Goal: Task Accomplishment & Management: Manage account settings

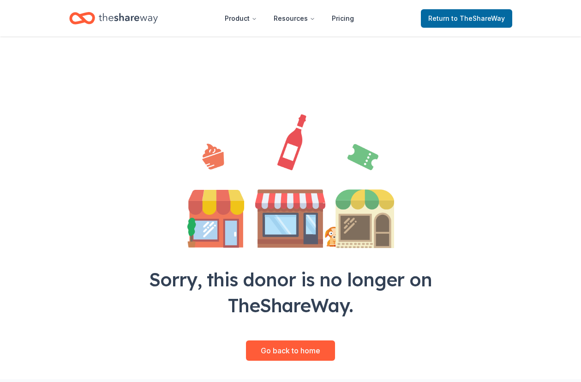
click at [92, 15] on icon "Home" at bounding box center [86, 17] width 14 height 9
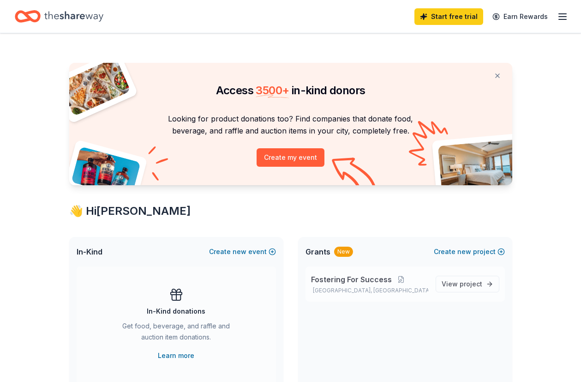
click at [358, 277] on span "Fostering For Success" at bounding box center [351, 279] width 81 height 11
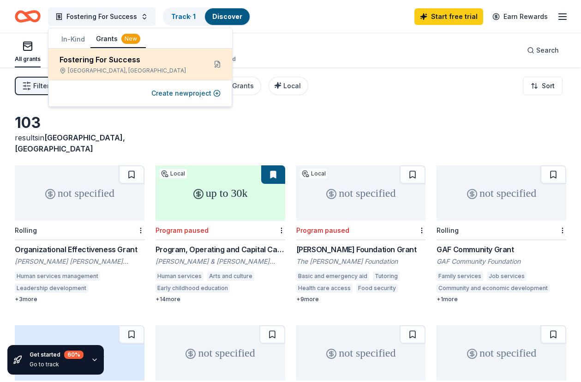
click at [88, 59] on div "Fostering For Success" at bounding box center [129, 59] width 139 height 11
click at [112, 60] on div "Fostering For Success" at bounding box center [129, 59] width 139 height 11
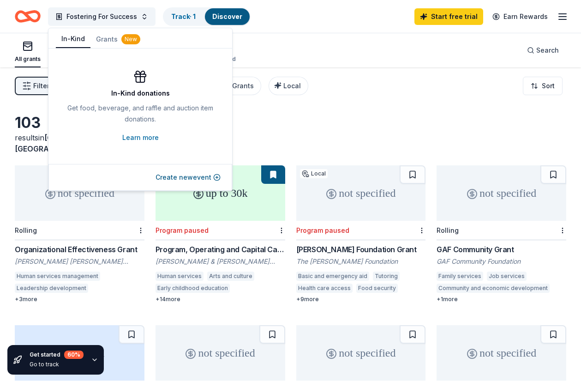
click at [73, 42] on button "In-Kind" at bounding box center [73, 39] width 35 height 18
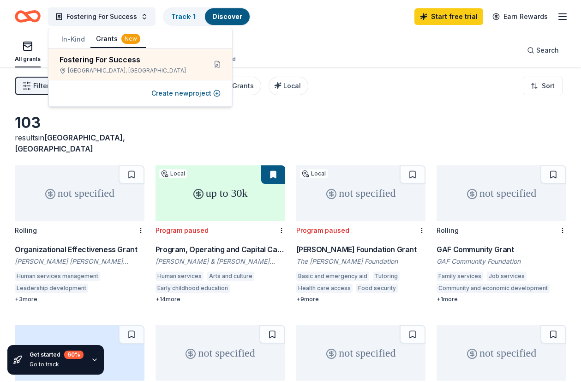
click at [113, 41] on button "Grants New" at bounding box center [117, 39] width 55 height 18
click at [28, 13] on icon "Home" at bounding box center [32, 16] width 14 height 9
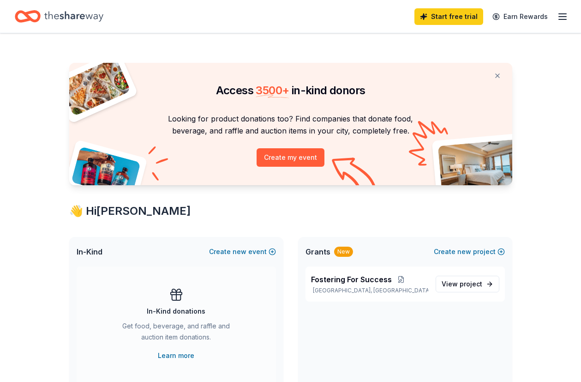
drag, startPoint x: 511, startPoint y: 0, endPoint x: 544, endPoint y: 115, distance: 120.2
click at [544, 115] on div "Access 3500 + in-kind donors Looking for product donations too? Find companies …" at bounding box center [290, 363] width 581 height 661
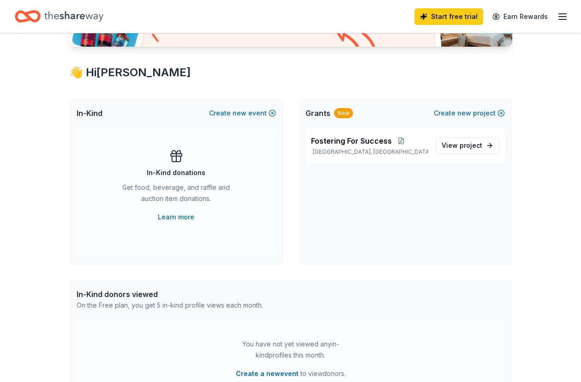
scroll to position [185, 0]
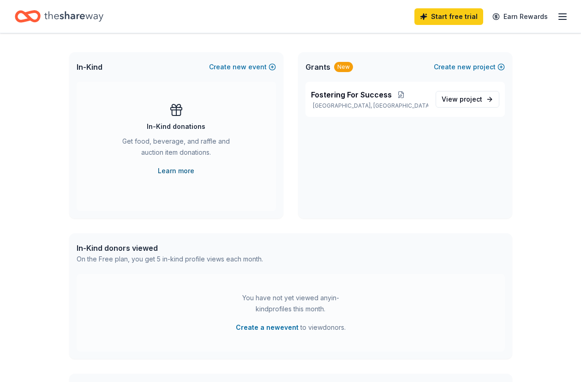
click at [173, 170] on link "Learn more" at bounding box center [176, 170] width 36 height 11
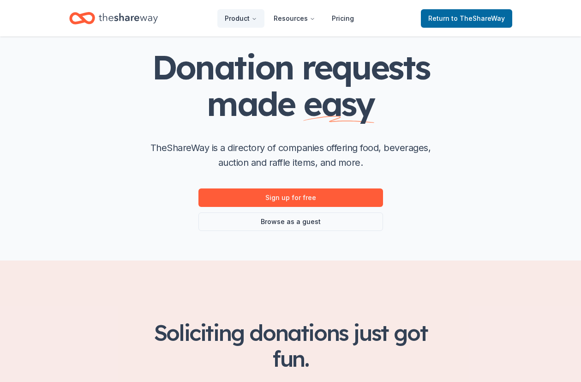
scroll to position [46, 0]
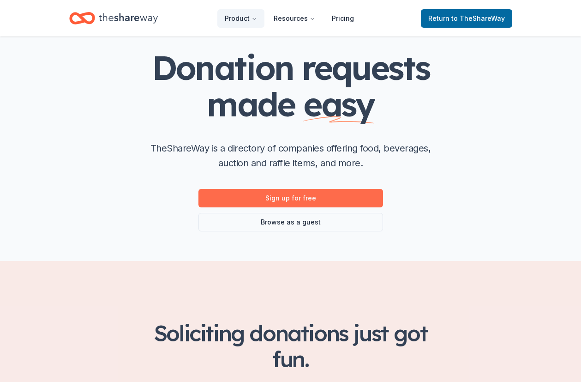
click at [270, 197] on link "Sign up for free" at bounding box center [290, 198] width 185 height 18
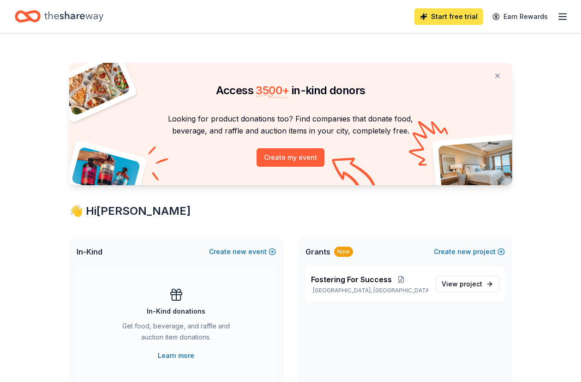
click at [450, 16] on link "Start free trial" at bounding box center [448, 16] width 69 height 17
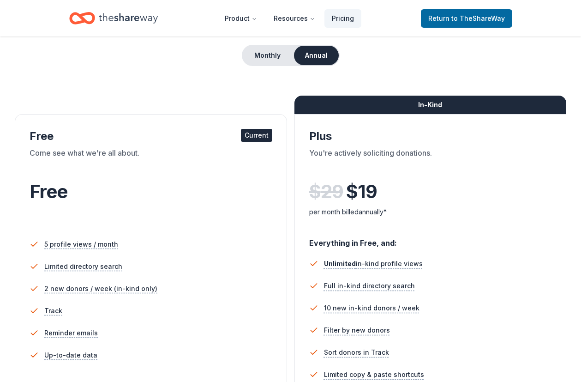
scroll to position [92, 0]
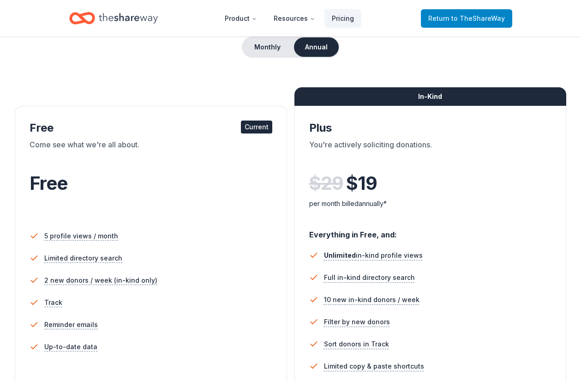
click at [443, 21] on span "Return to TheShareWay" at bounding box center [466, 18] width 77 height 11
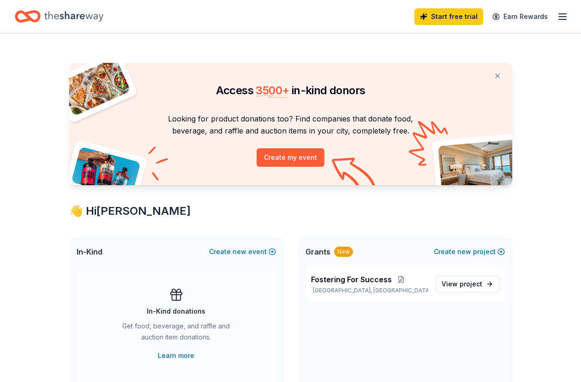
click at [562, 18] on icon "button" at bounding box center [562, 16] width 11 height 11
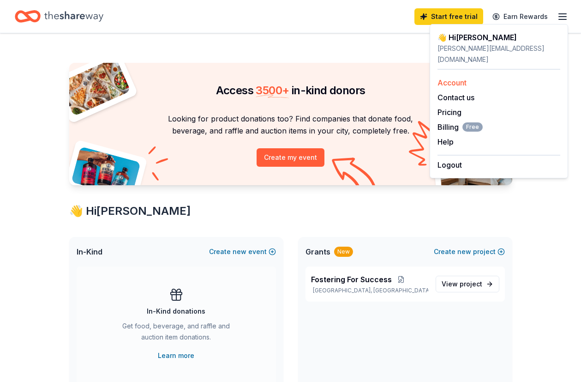
click at [444, 78] on link "Account" at bounding box center [451, 82] width 29 height 9
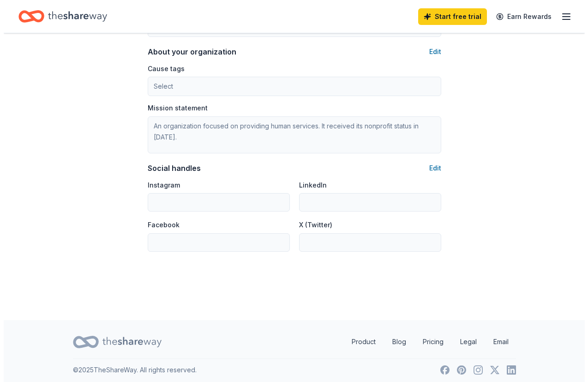
scroll to position [542, 0]
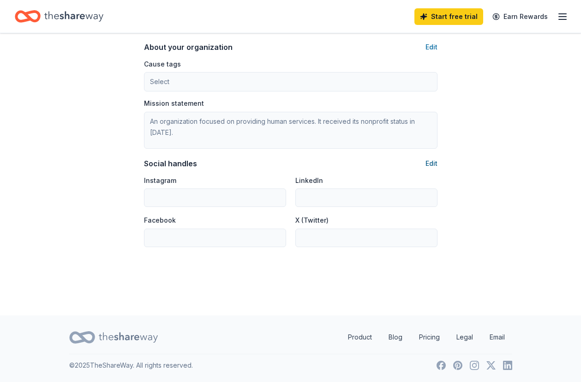
click at [435, 161] on button "Edit" at bounding box center [431, 163] width 12 height 11
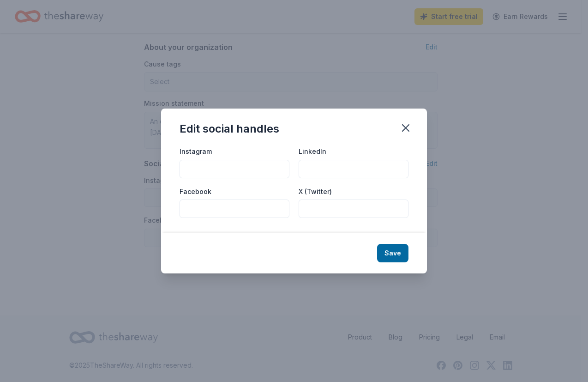
click at [240, 213] on input "Facebook" at bounding box center [234, 208] width 110 height 18
paste input "[URL][DOMAIN_NAME]"
type input "[URL][DOMAIN_NAME]"
click at [319, 210] on input "X (Twitter)" at bounding box center [353, 208] width 110 height 18
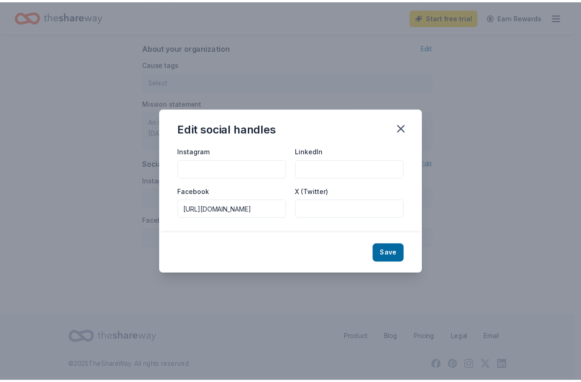
scroll to position [0, 0]
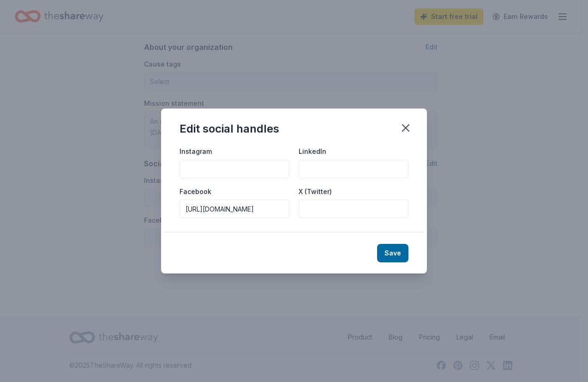
click at [313, 168] on input "LinkedIn" at bounding box center [353, 169] width 110 height 18
paste input "/[PERSON_NAME]-coalition2021"
type input "/[PERSON_NAME]-coalition2021"
click at [208, 166] on input "Instagram" at bounding box center [234, 169] width 110 height 18
paste input "/[PERSON_NAME]-coalition2021"
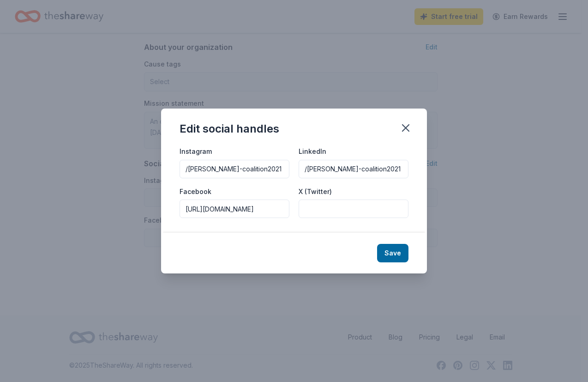
type input "/[PERSON_NAME]-coalition2021"
click at [322, 212] on input "X (Twitter)" at bounding box center [353, 208] width 110 height 18
paste input "FosterCoBhm"
type input "FosterCoBhm"
click at [391, 250] on button "Save" at bounding box center [392, 253] width 31 height 18
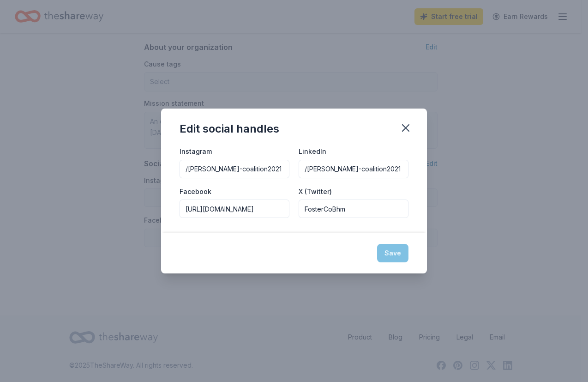
type input "/[PERSON_NAME]-coalition2021"
type input "[URL][DOMAIN_NAME]"
type input "FosterCoBhm"
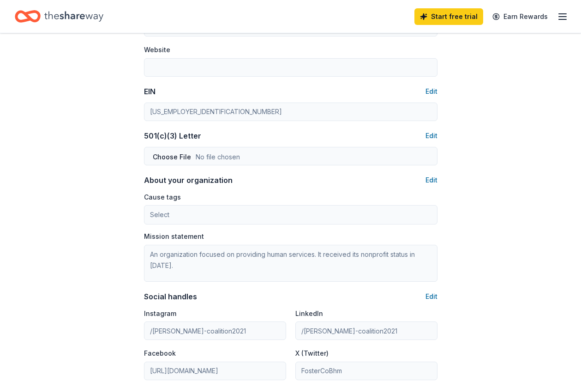
scroll to position [403, 0]
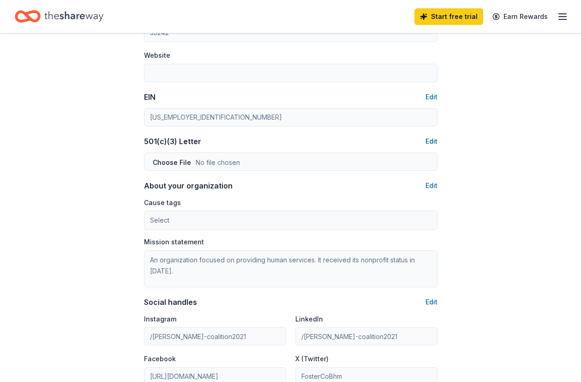
click at [431, 143] on button "Edit" at bounding box center [431, 141] width 12 height 11
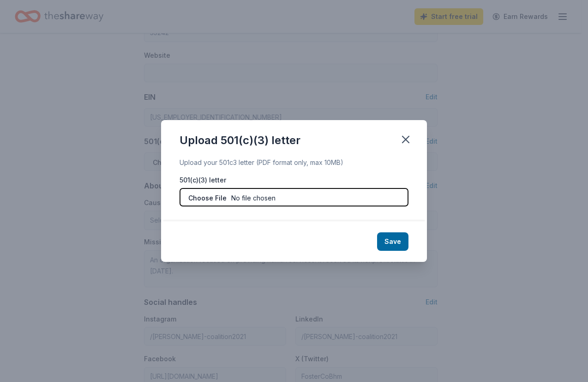
click at [243, 199] on input "file" at bounding box center [293, 197] width 229 height 18
type input "C:\fakepath\[PERSON_NAME] Coalition letter of determination.pdf"
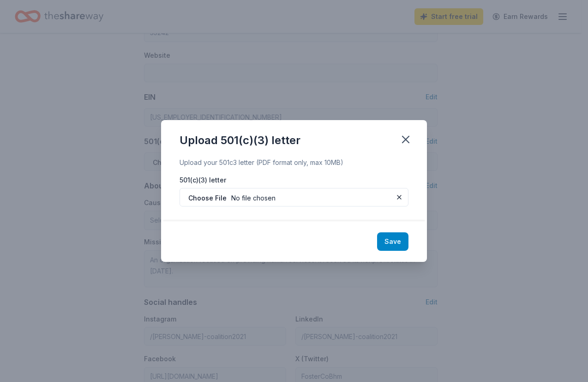
click at [394, 243] on button "Save" at bounding box center [392, 241] width 31 height 18
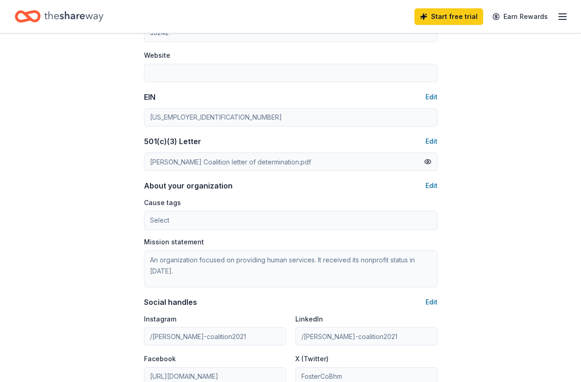
scroll to position [449, 0]
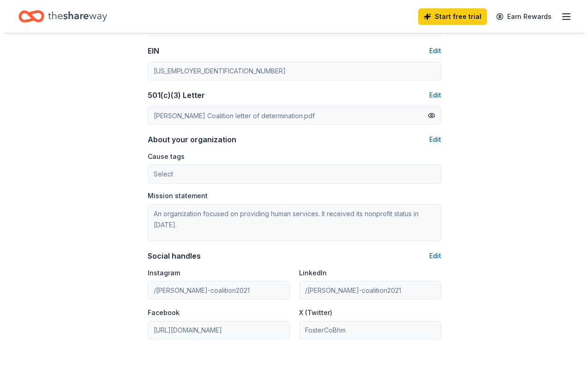
scroll to position [496, 0]
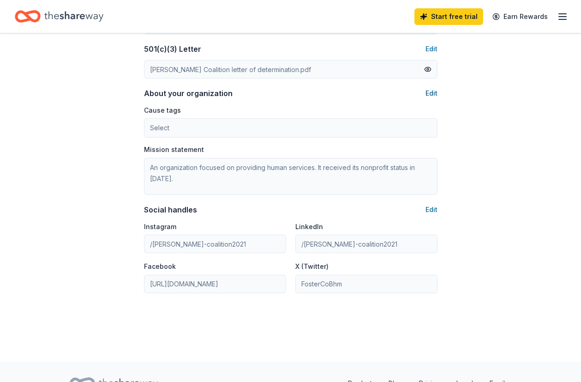
click at [435, 93] on button "Edit" at bounding box center [431, 93] width 12 height 11
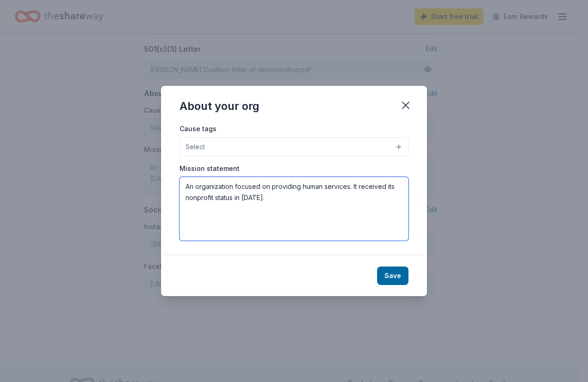
drag, startPoint x: 272, startPoint y: 203, endPoint x: 183, endPoint y: 184, distance: 90.7
click at [183, 184] on textarea "An organization focused on providing human services. It received its nonprofit …" at bounding box center [293, 209] width 229 height 64
paste textarea "[PERSON_NAME] Coalition's mission is to unite state [PERSON_NAME] agencies, loc…"
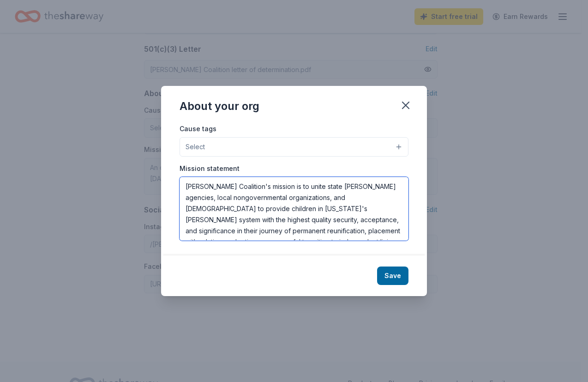
scroll to position [28, 0]
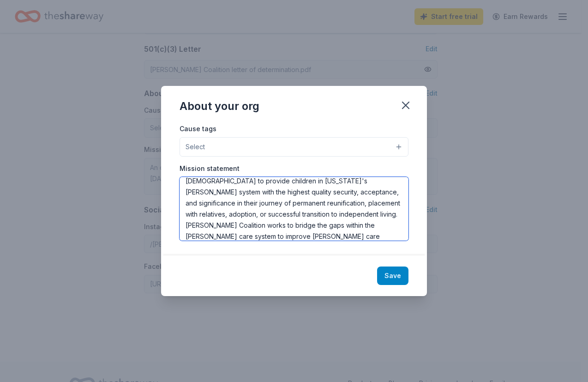
type textarea "[PERSON_NAME] Coalition's mission is to unite state [PERSON_NAME] agencies, loc…"
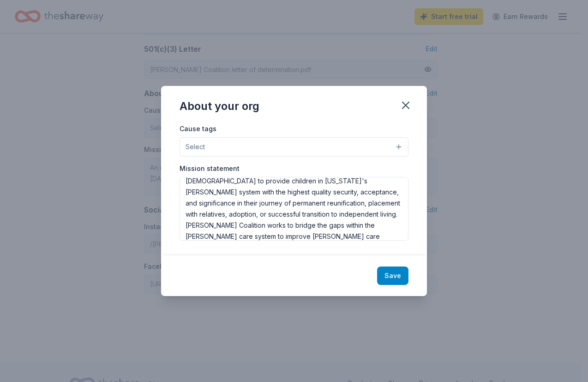
click at [391, 278] on button "Save" at bounding box center [392, 275] width 31 height 18
type textarea "[PERSON_NAME] Coalition's mission is to unite state [PERSON_NAME] agencies, loc…"
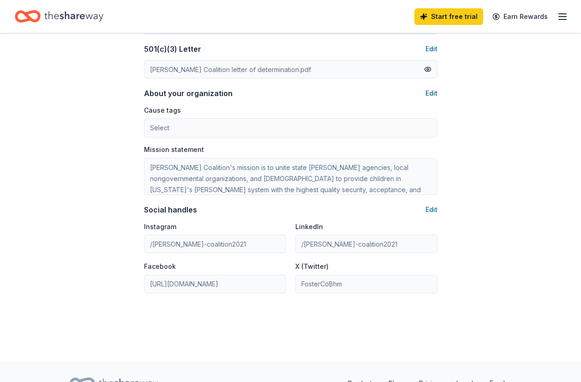
click at [428, 93] on button "Edit" at bounding box center [431, 93] width 12 height 11
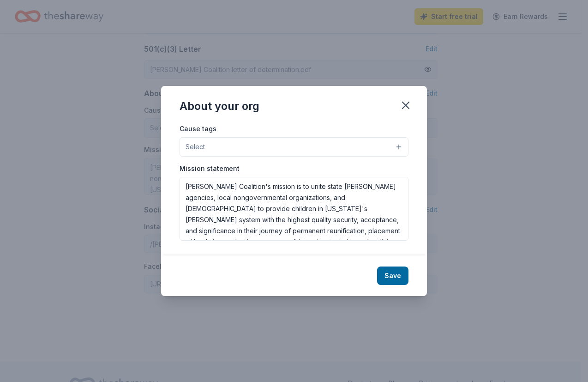
click at [335, 145] on button "Select" at bounding box center [293, 146] width 229 height 19
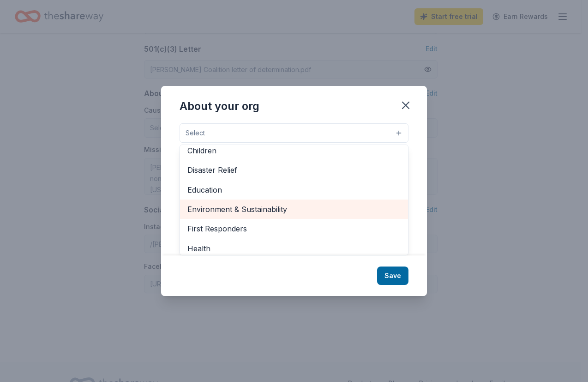
scroll to position [0, 0]
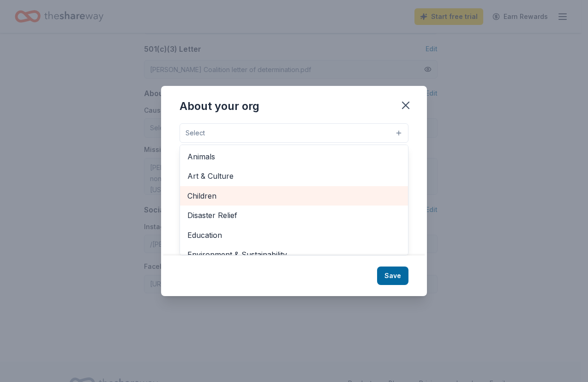
click at [218, 197] on span "Children" at bounding box center [293, 196] width 213 height 12
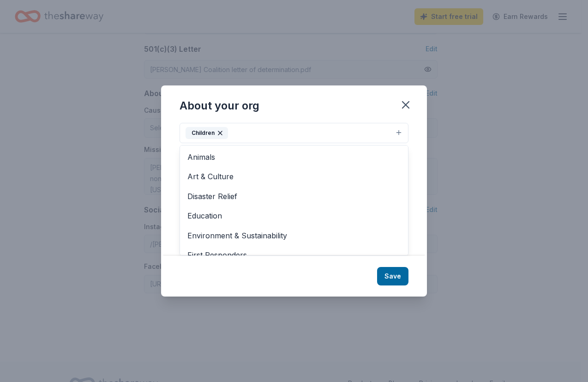
click at [394, 273] on div "About your org Cause tags Children Animals Art & Culture Disaster Relief Educat…" at bounding box center [294, 190] width 266 height 210
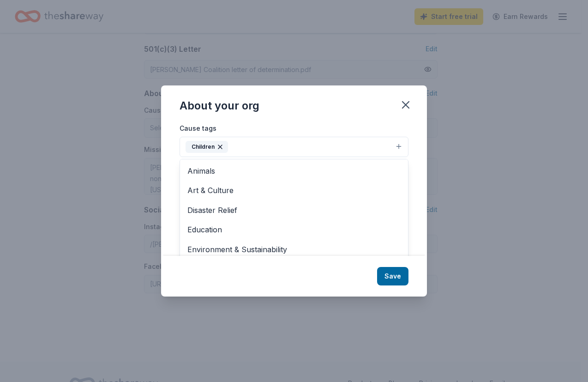
click at [277, 143] on button "Children" at bounding box center [293, 147] width 229 height 20
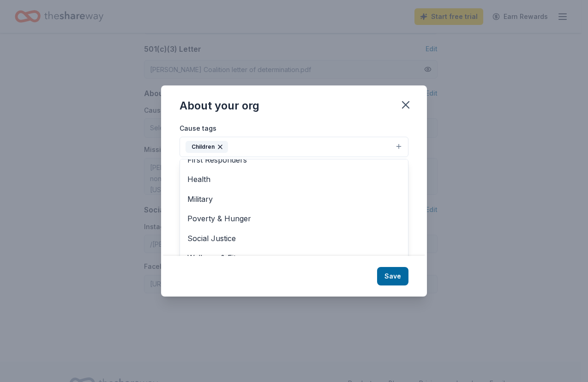
scroll to position [14, 0]
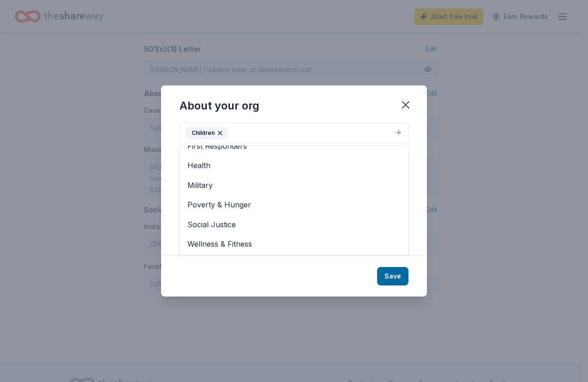
click at [393, 278] on div "About your org Cause tags Children Animals Art & Culture Disaster Relief Educat…" at bounding box center [294, 190] width 266 height 210
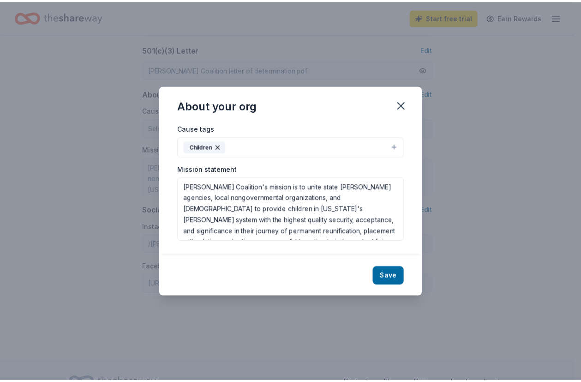
scroll to position [0, 0]
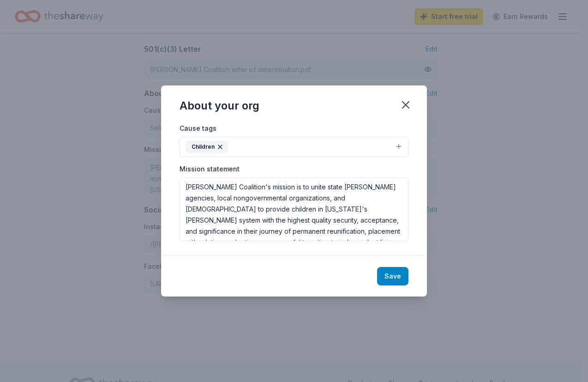
click at [383, 271] on button "Save" at bounding box center [392, 276] width 31 height 18
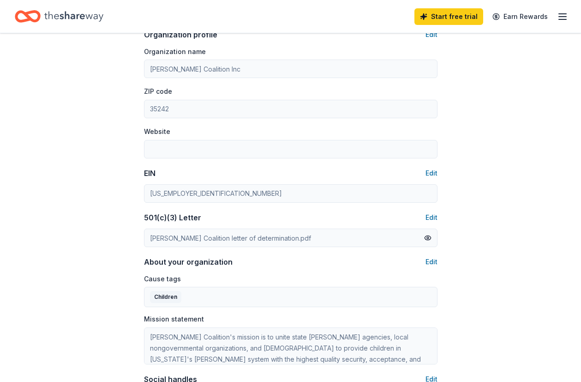
scroll to position [311, 0]
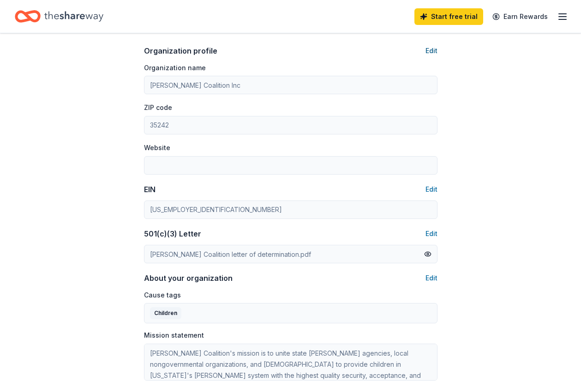
click at [434, 52] on button "Edit" at bounding box center [431, 50] width 12 height 11
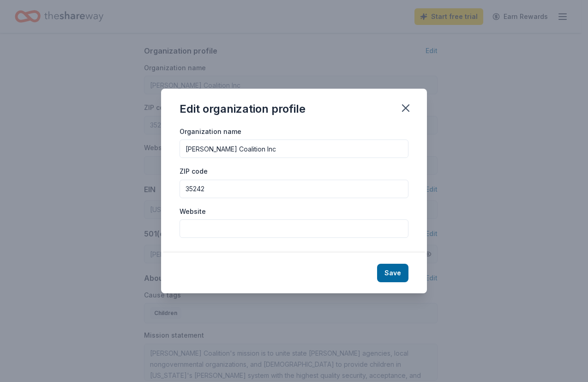
click at [287, 233] on input "Website" at bounding box center [293, 228] width 229 height 18
type input "[DOMAIN_NAME]"
click at [387, 276] on button "Save" at bounding box center [392, 272] width 31 height 18
type input "[DOMAIN_NAME]"
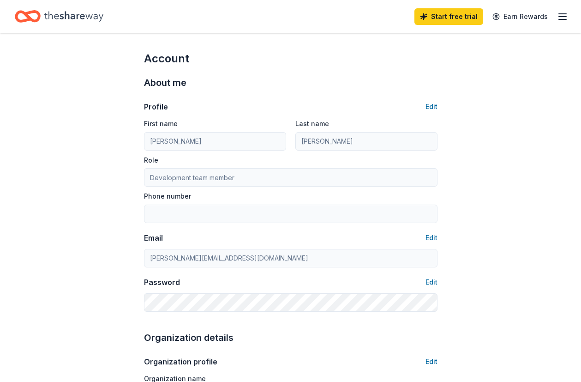
scroll to position [0, 0]
click at [429, 106] on button "Edit" at bounding box center [431, 106] width 12 height 11
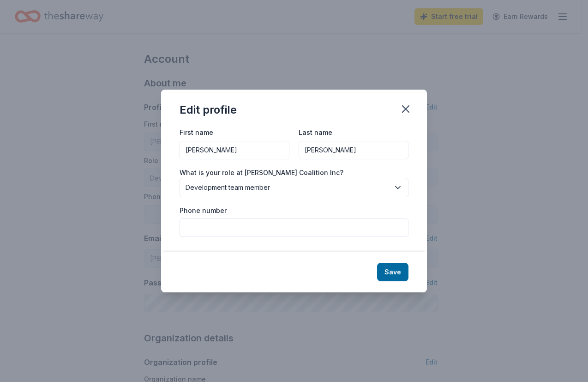
click at [399, 185] on icon "button" at bounding box center [397, 187] width 9 height 9
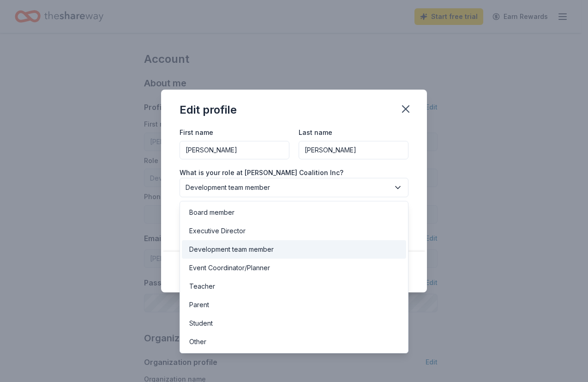
click at [218, 249] on div "Development team member" at bounding box center [231, 249] width 84 height 11
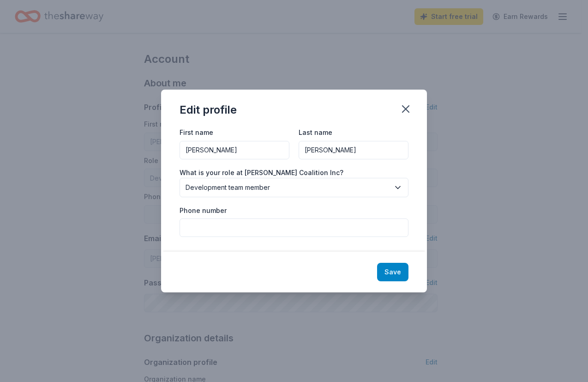
click at [385, 271] on button "Save" at bounding box center [392, 272] width 31 height 18
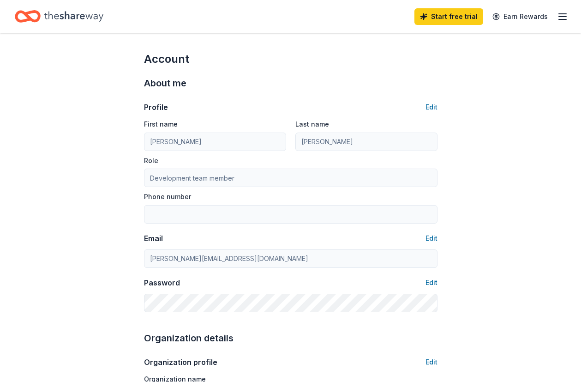
click at [561, 18] on icon "button" at bounding box center [562, 16] width 11 height 11
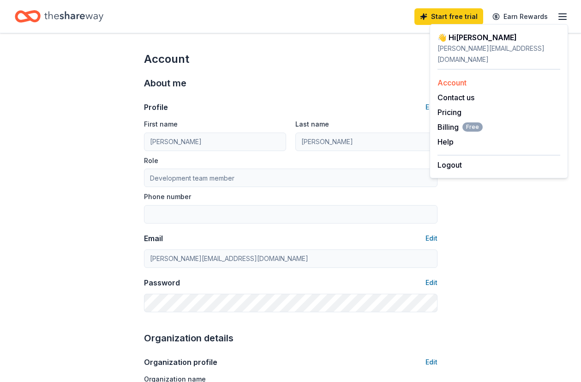
click at [457, 78] on link "Account" at bounding box center [451, 82] width 29 height 9
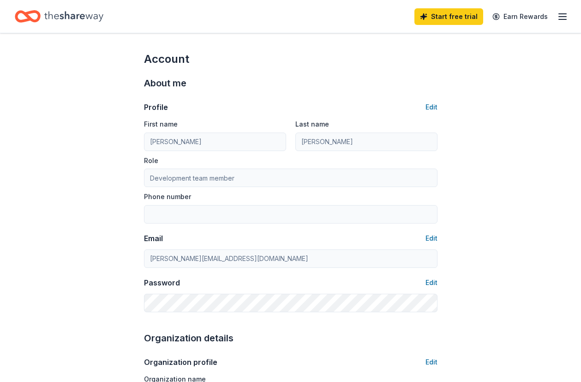
click at [39, 16] on icon "Home" at bounding box center [32, 16] width 14 height 9
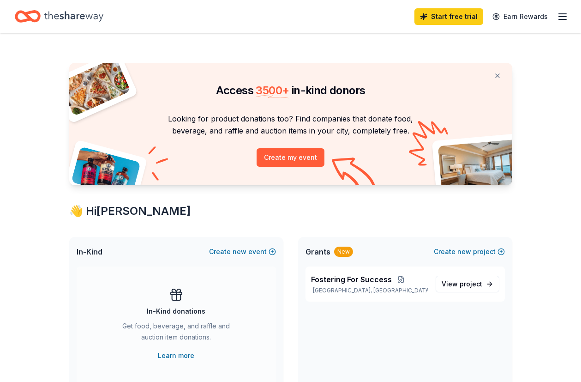
click at [561, 19] on line "button" at bounding box center [562, 19] width 7 height 0
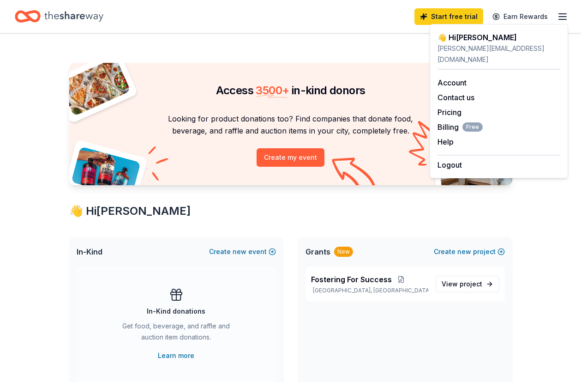
click at [16, 227] on div "Access 3500 + in-kind donors Looking for product donations too? Find companies …" at bounding box center [290, 363] width 581 height 661
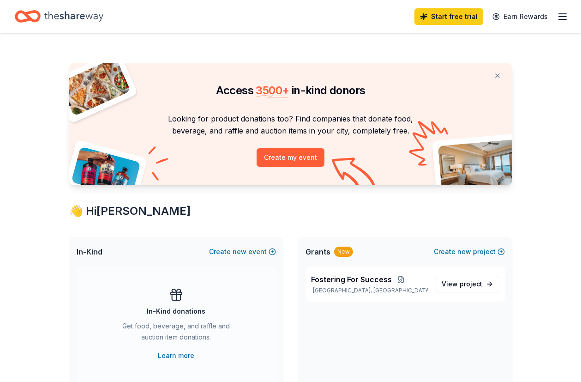
click at [21, 125] on div "Access 3500 + in-kind donors Looking for product donations too? Find companies …" at bounding box center [290, 363] width 581 height 661
click at [554, 22] on div "Start free trial Earn Rewards" at bounding box center [491, 17] width 154 height 22
click at [564, 17] on icon "button" at bounding box center [562, 16] width 11 height 11
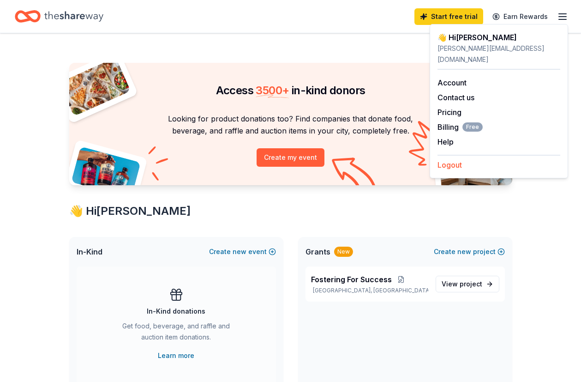
click at [446, 159] on button "Logout" at bounding box center [449, 164] width 24 height 11
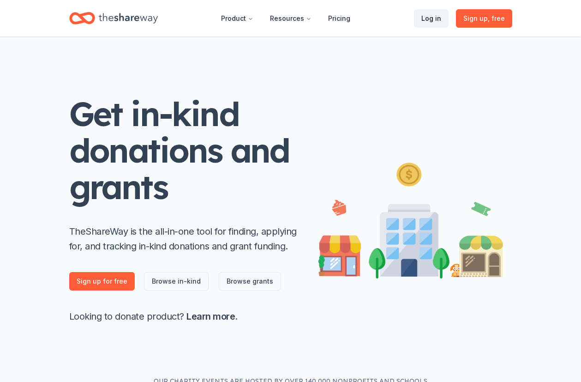
click at [431, 18] on link "Log in" at bounding box center [431, 18] width 35 height 18
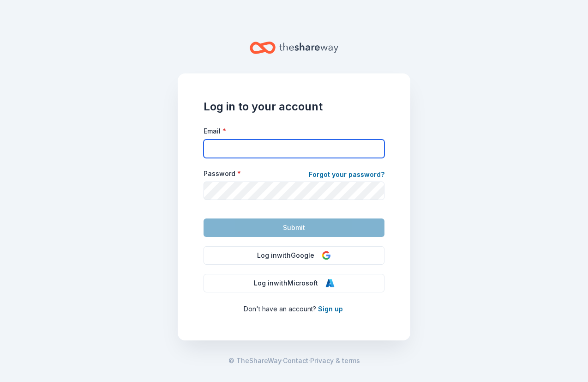
type input "[PERSON_NAME][EMAIL_ADDRESS][DOMAIN_NAME]"
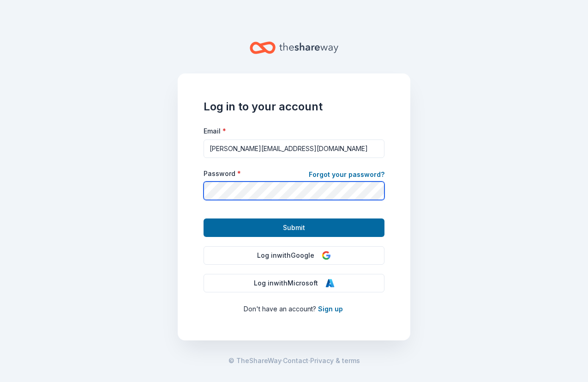
click at [187, 190] on div "Log in to your account Email * [PERSON_NAME][EMAIL_ADDRESS][DOMAIN_NAME] Passwo…" at bounding box center [294, 206] width 233 height 267
click at [484, 184] on main "Log in to your account Email * [PERSON_NAME][EMAIL_ADDRESS][DOMAIN_NAME] Passwo…" at bounding box center [294, 191] width 588 height 382
click at [12, 79] on main "Log in to your account Email * [PERSON_NAME][EMAIL_ADDRESS][DOMAIN_NAME] Passwo…" at bounding box center [294, 191] width 588 height 382
